Goal: Task Accomplishment & Management: Manage account settings

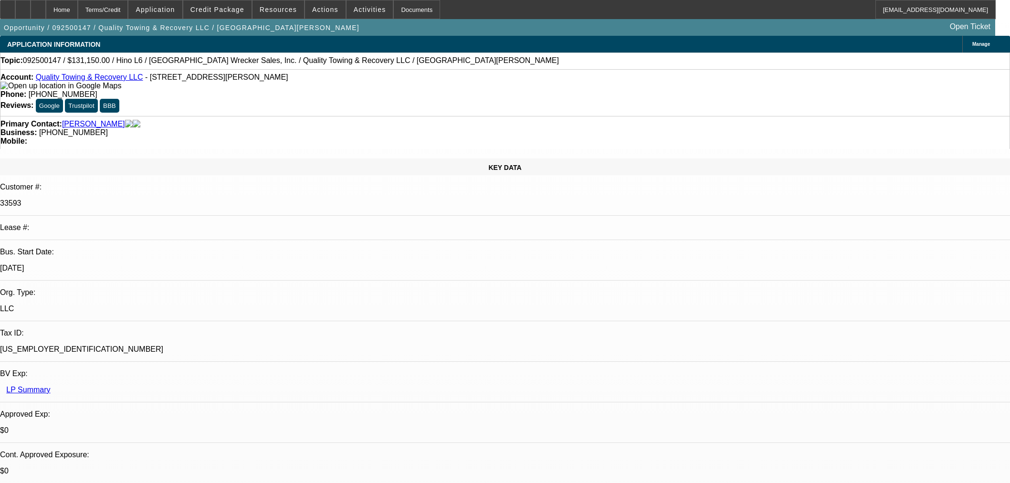
select select "0"
select select "6"
select select "0"
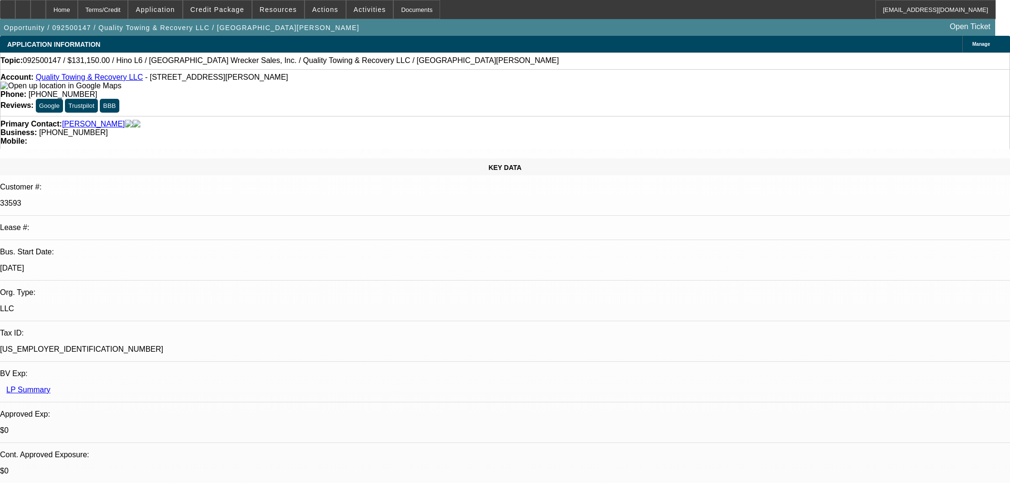
select select "0"
select select "6"
select select "0"
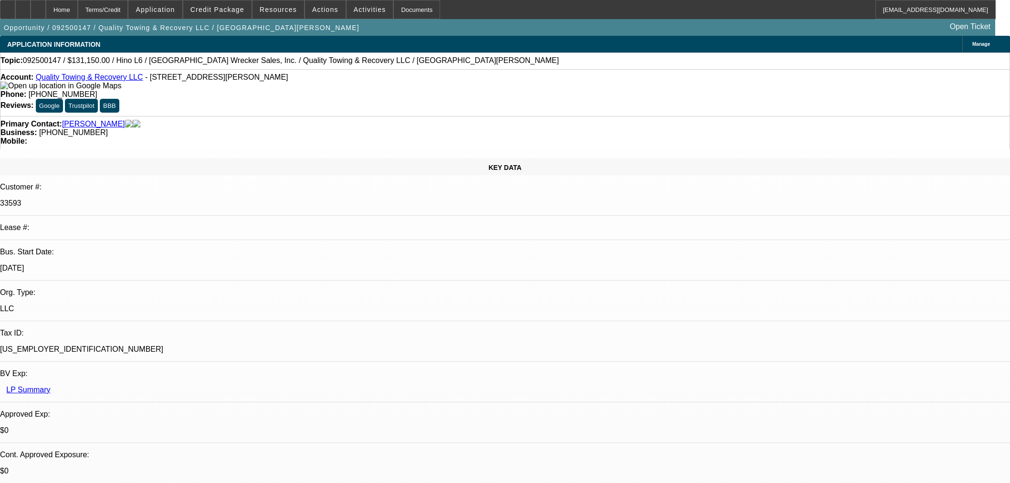
select select "0"
select select "6"
select select "0"
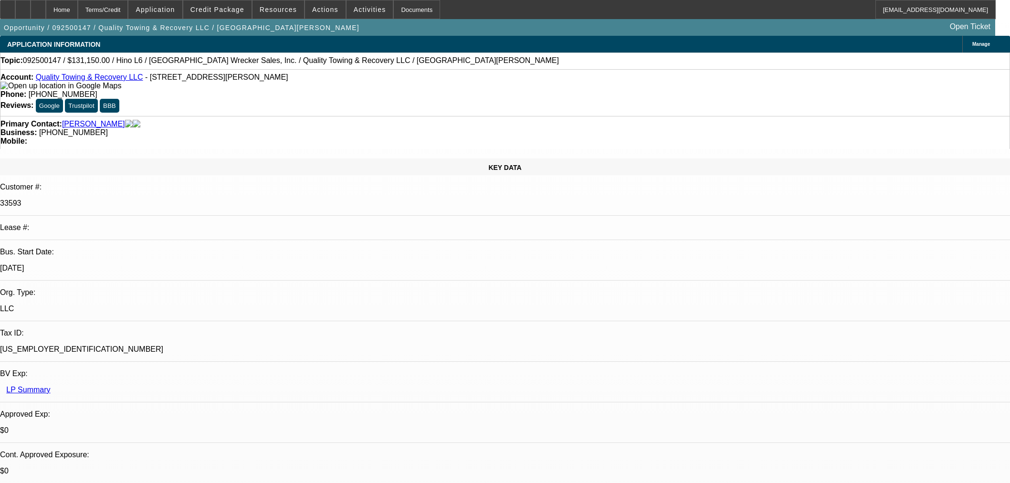
select select "6"
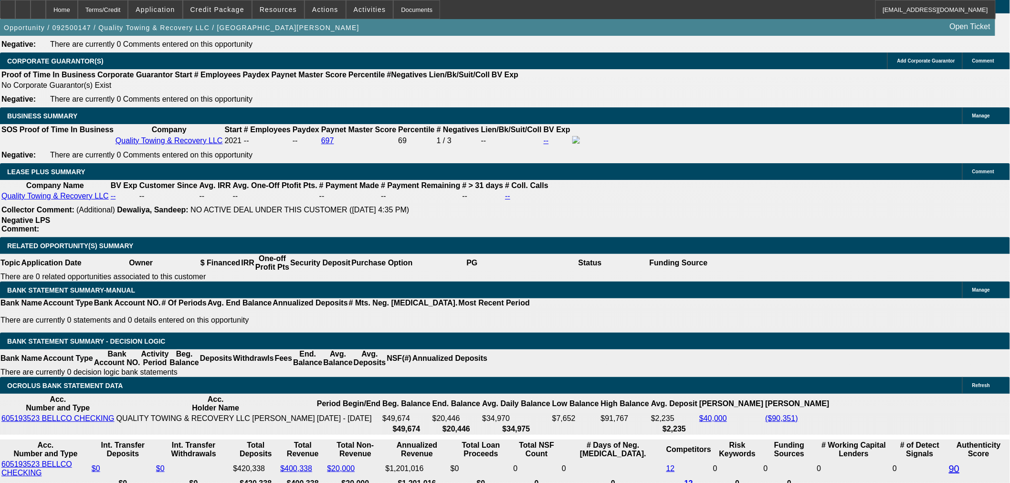
scroll to position [1289, 0]
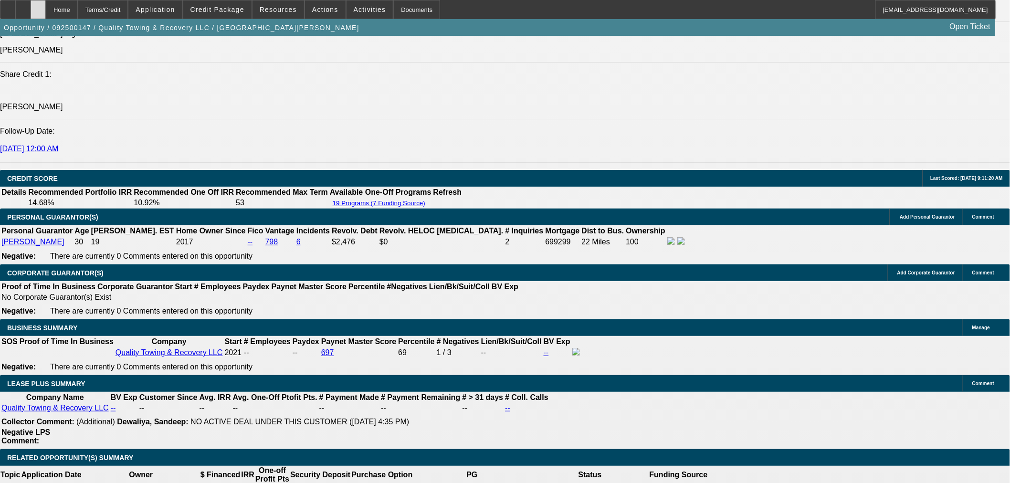
click at [46, 6] on div at bounding box center [38, 9] width 15 height 19
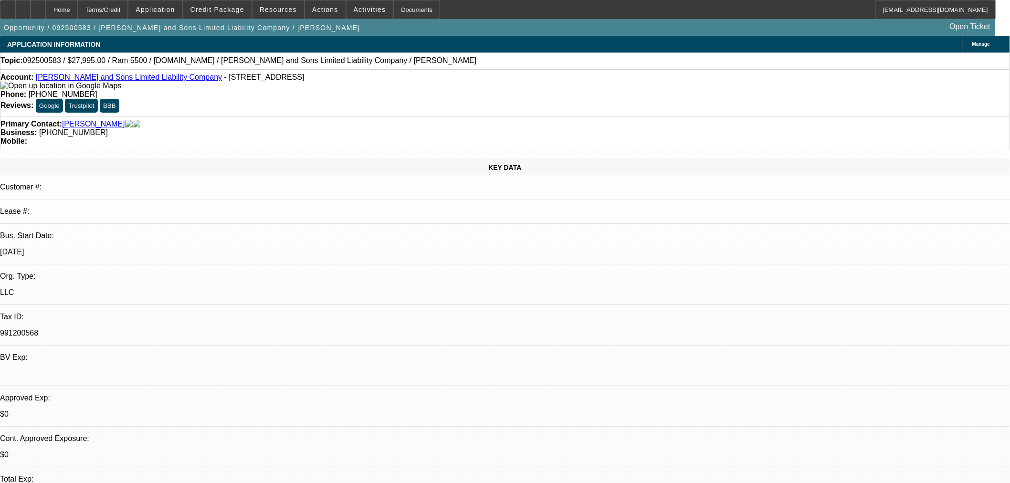
select select "0"
select select "2"
select select "0"
select select "21"
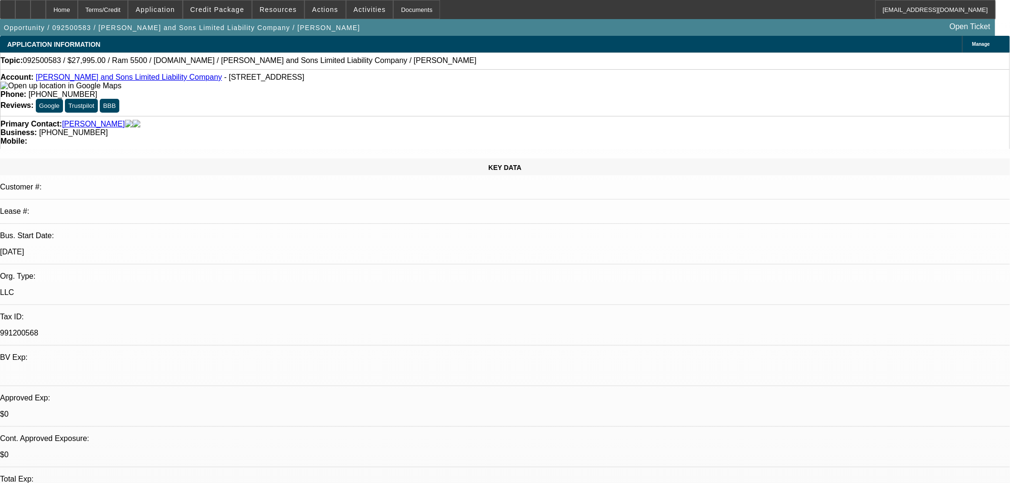
select select "0"
select select "2"
select select "0"
select select "21"
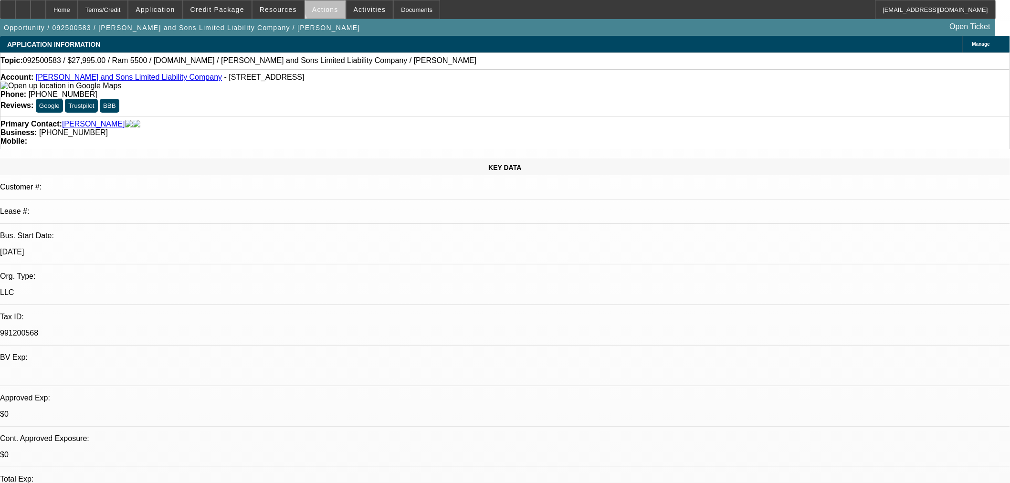
click at [326, 6] on span "Actions" at bounding box center [325, 10] width 26 height 8
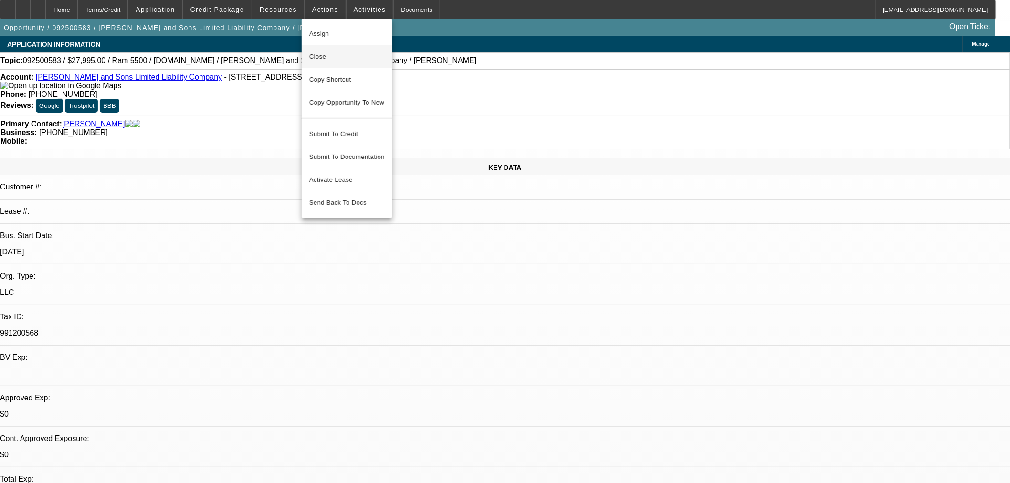
click at [339, 60] on span "Close" at bounding box center [346, 56] width 75 height 11
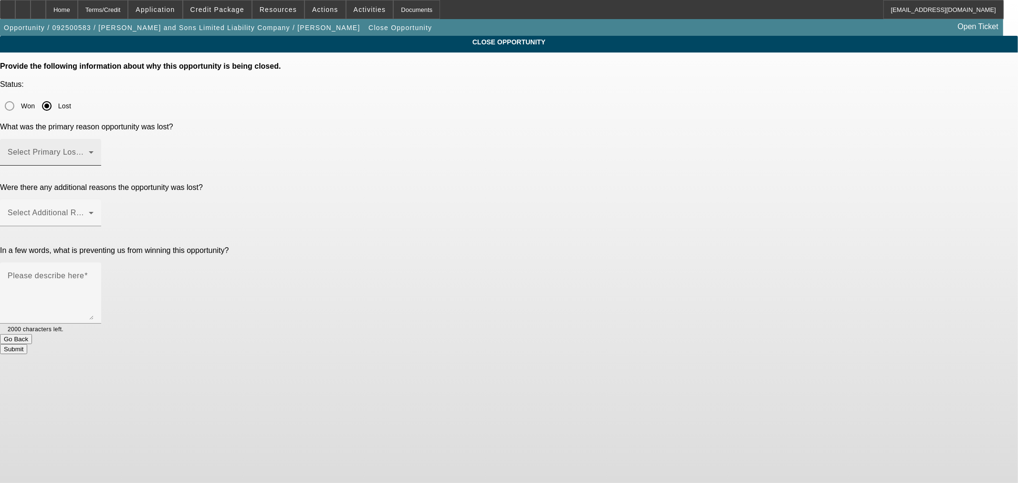
click at [94, 139] on div "Select Primary Lost Reason" at bounding box center [51, 152] width 86 height 27
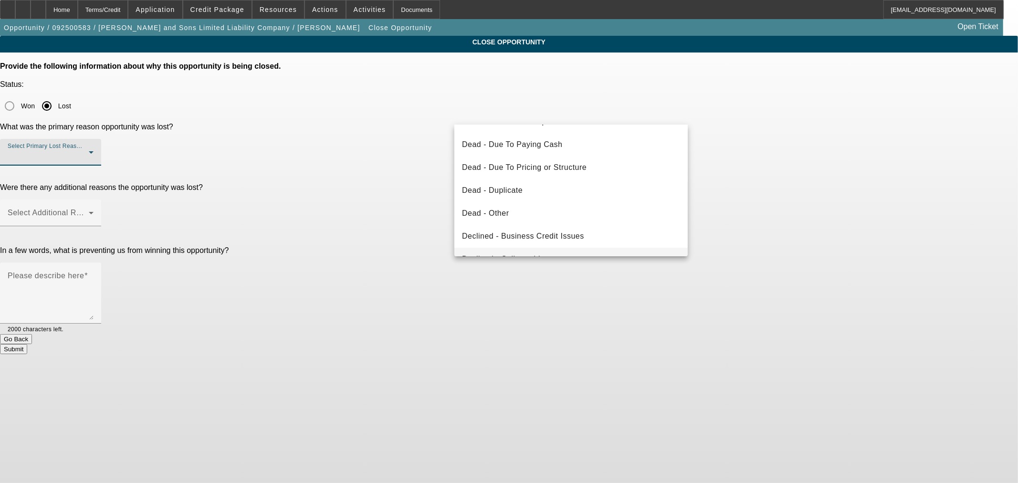
scroll to position [127, 0]
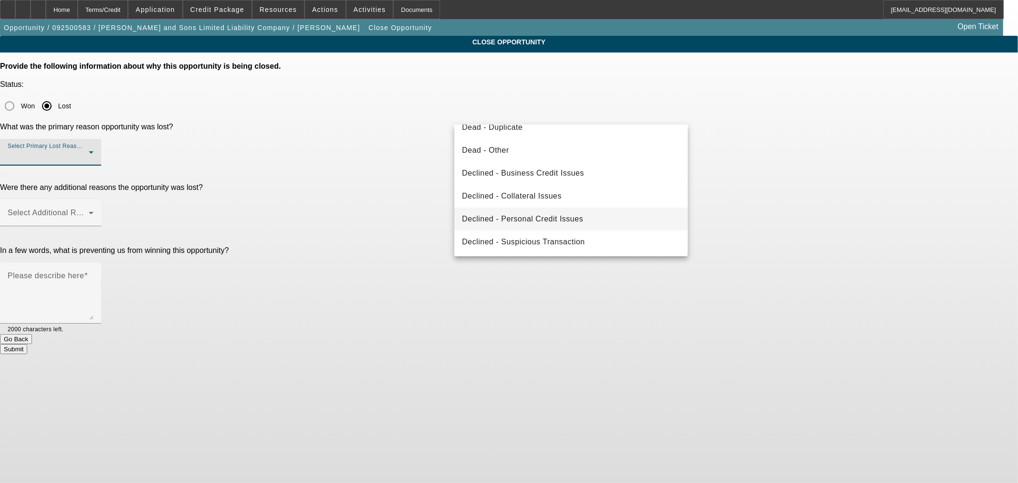
click at [590, 223] on mat-option "Declined - Personal Credit Issues" at bounding box center [570, 219] width 233 height 23
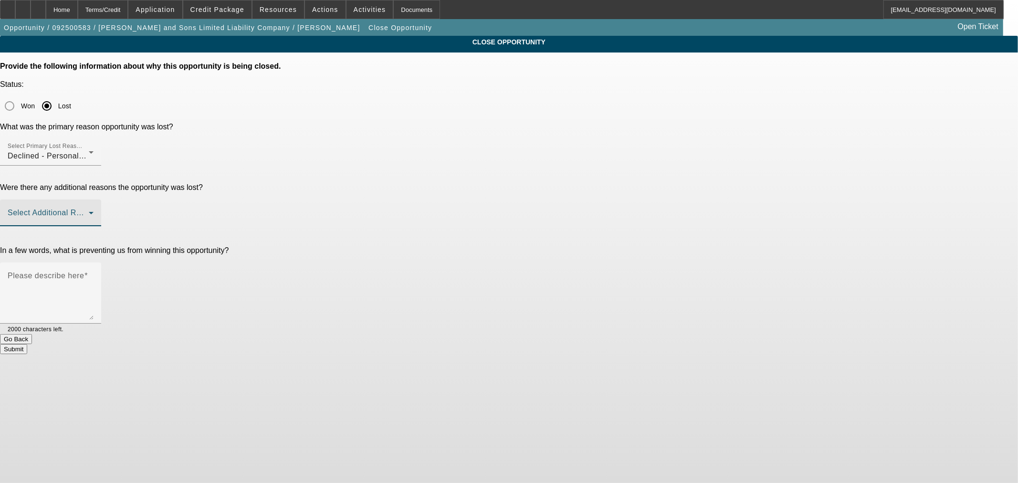
click at [89, 211] on span at bounding box center [48, 216] width 81 height 11
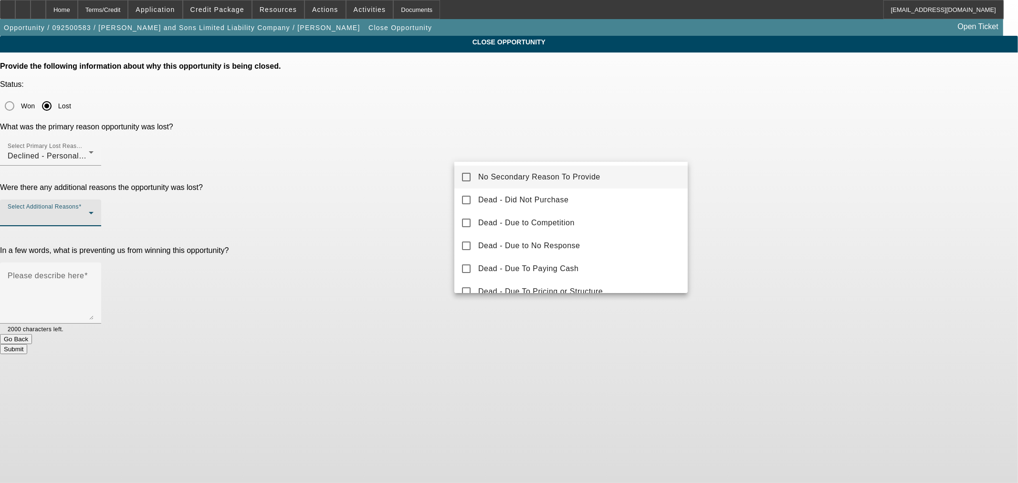
click at [516, 166] on mat-option "No Secondary Reason To Provide" at bounding box center [570, 177] width 233 height 23
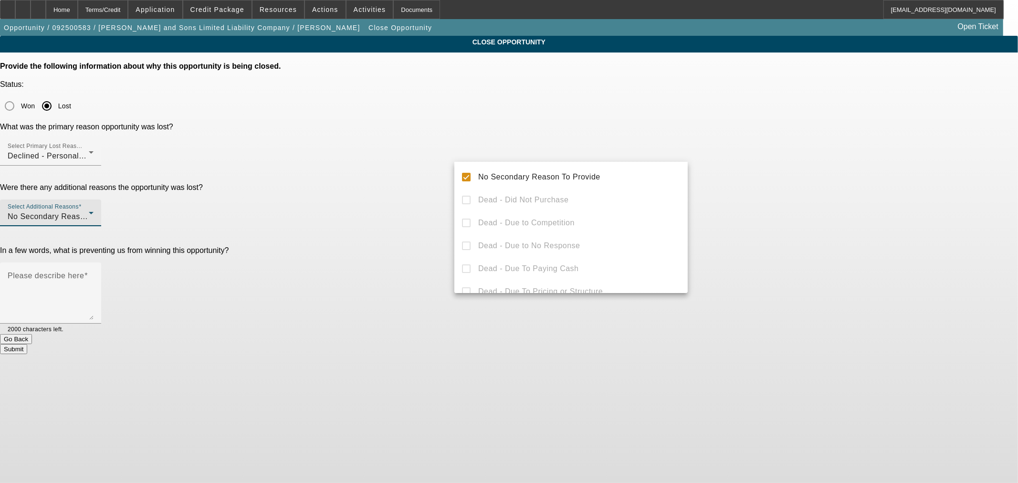
drag, startPoint x: 435, startPoint y: 169, endPoint x: 511, endPoint y: 190, distance: 79.2
click at [434, 169] on div at bounding box center [509, 241] width 1018 height 483
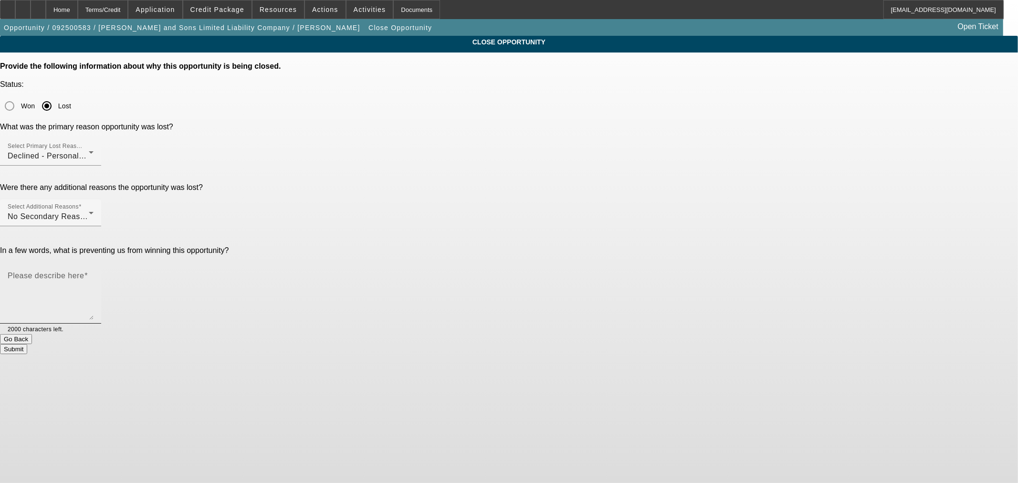
click at [94, 274] on textarea "Please describe here" at bounding box center [51, 297] width 86 height 46
type textarea "Horrible credit"
click at [27, 344] on button "Submit" at bounding box center [13, 349] width 27 height 10
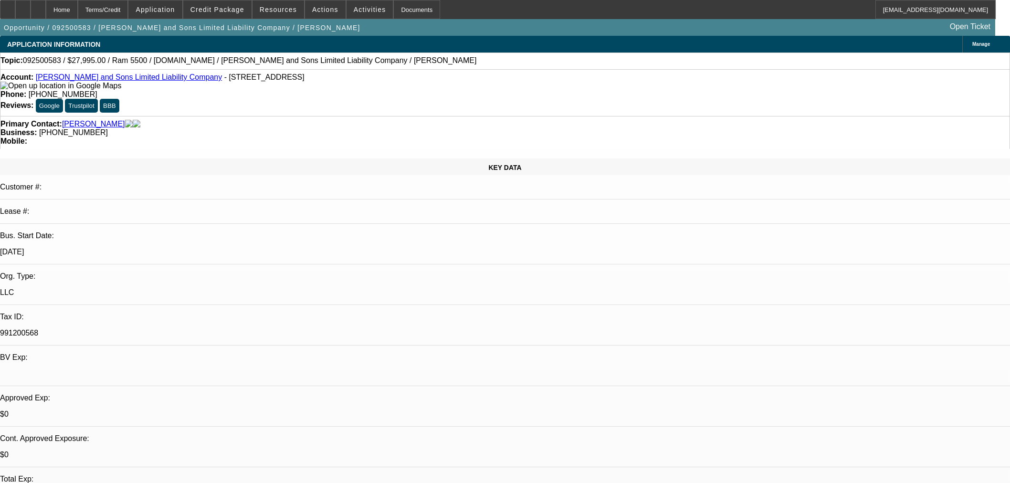
select select "0"
select select "2"
select select "0"
select select "21"
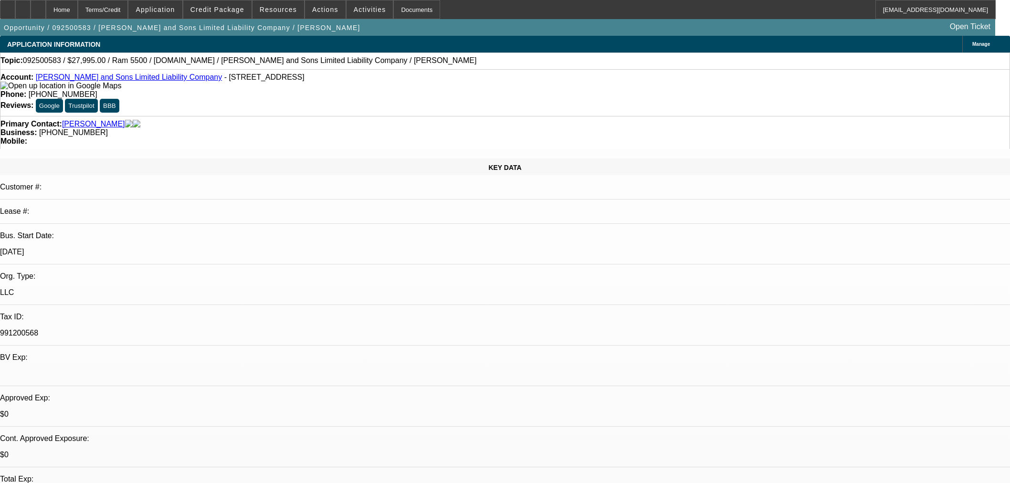
select select "0"
select select "2"
select select "0"
select select "21"
